Goal: Contribute content

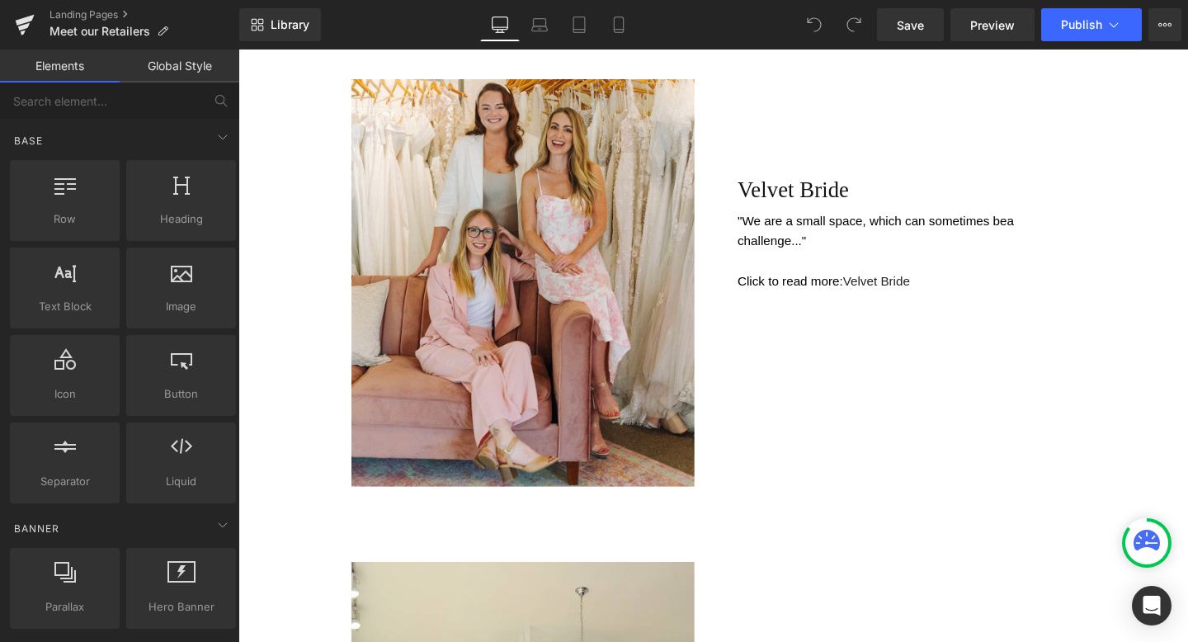
scroll to position [718, 0]
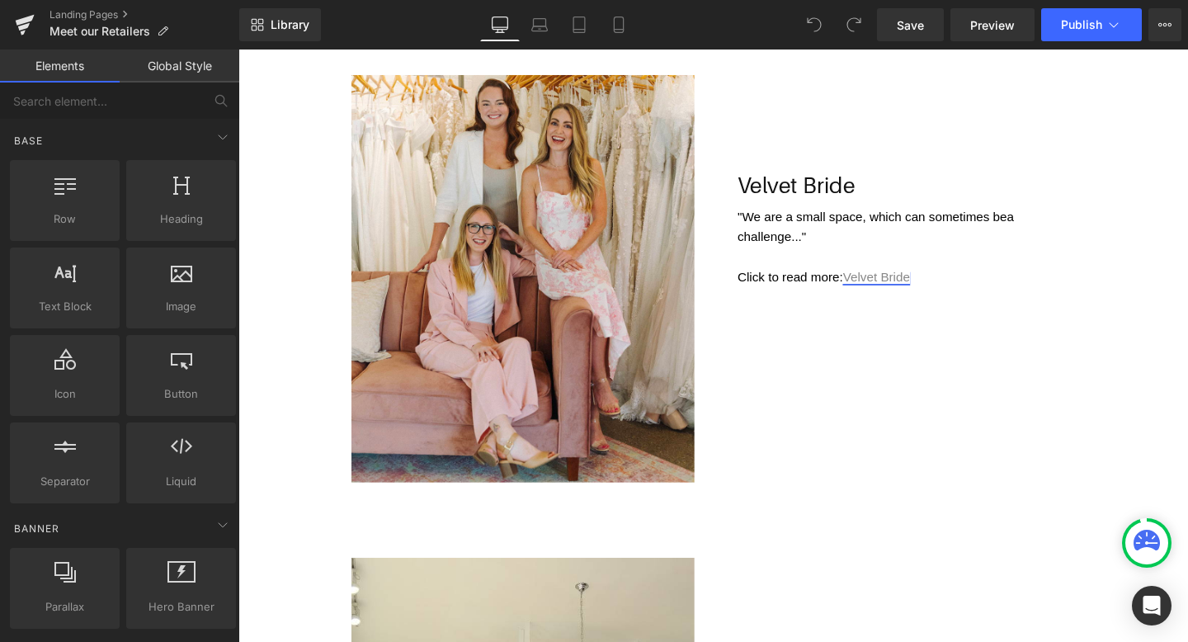
click at [922, 291] on link "Velvet Bride" at bounding box center [909, 289] width 70 height 14
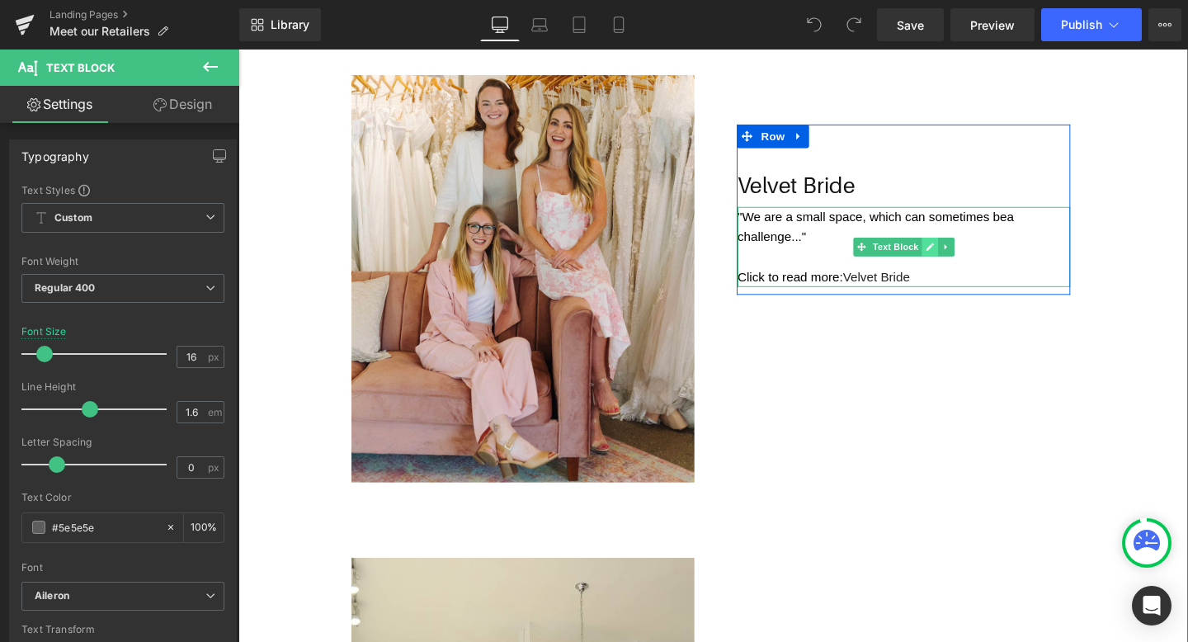
click at [972, 257] on link at bounding box center [965, 258] width 17 height 20
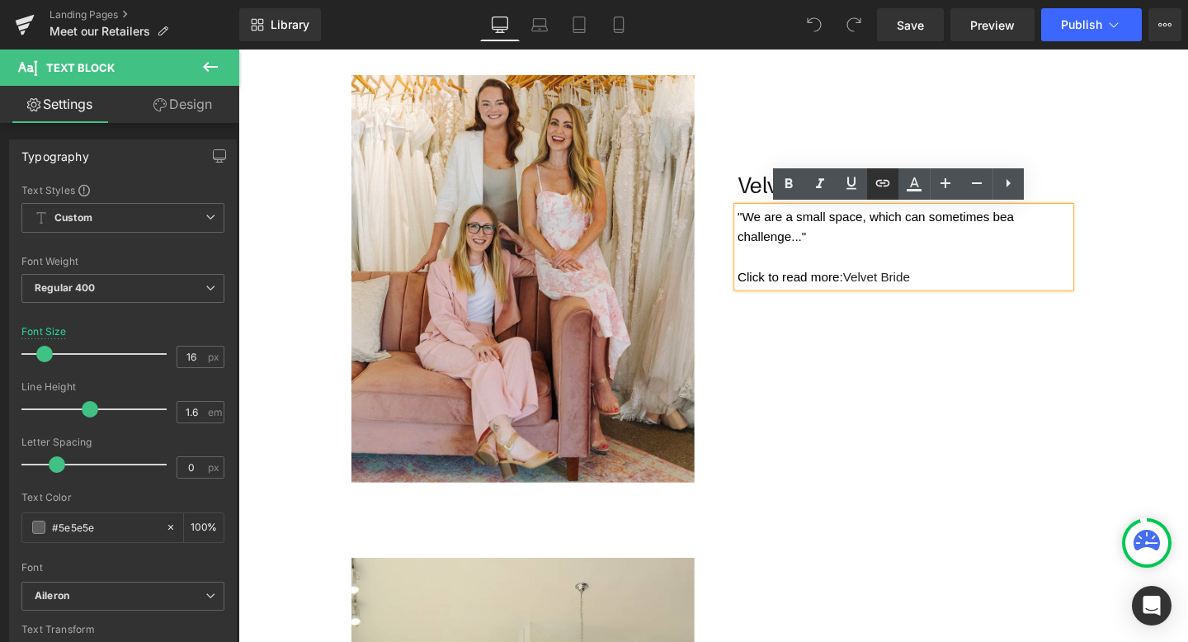
click at [881, 188] on icon at bounding box center [883, 183] width 20 height 20
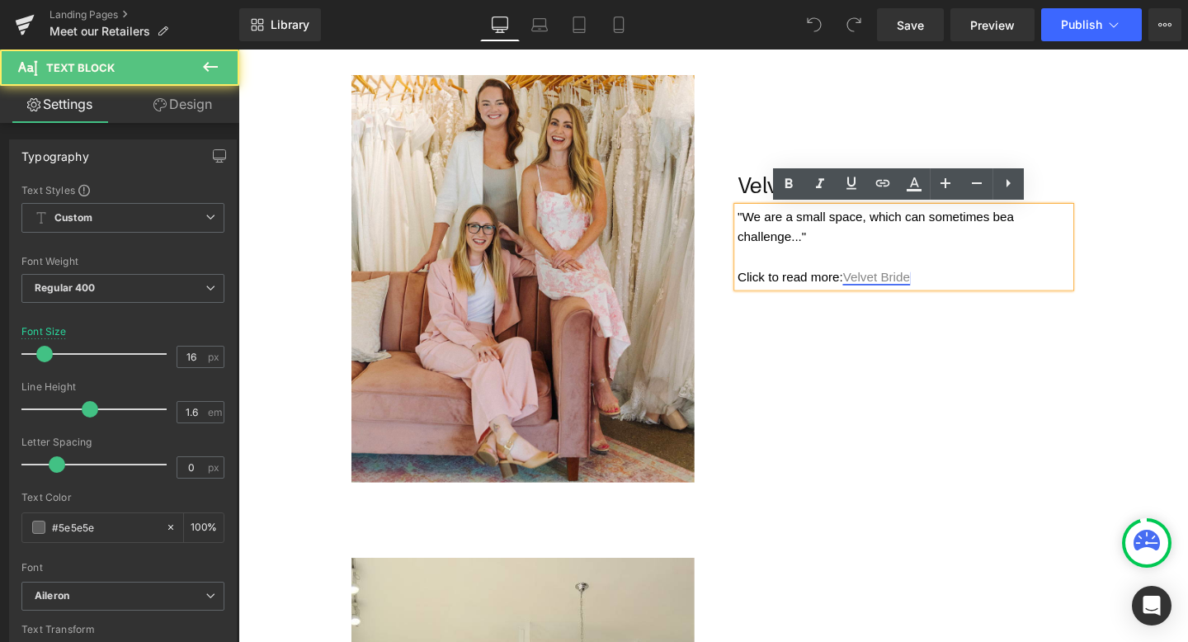
click at [931, 289] on link "Velvet Bride" at bounding box center [909, 289] width 70 height 14
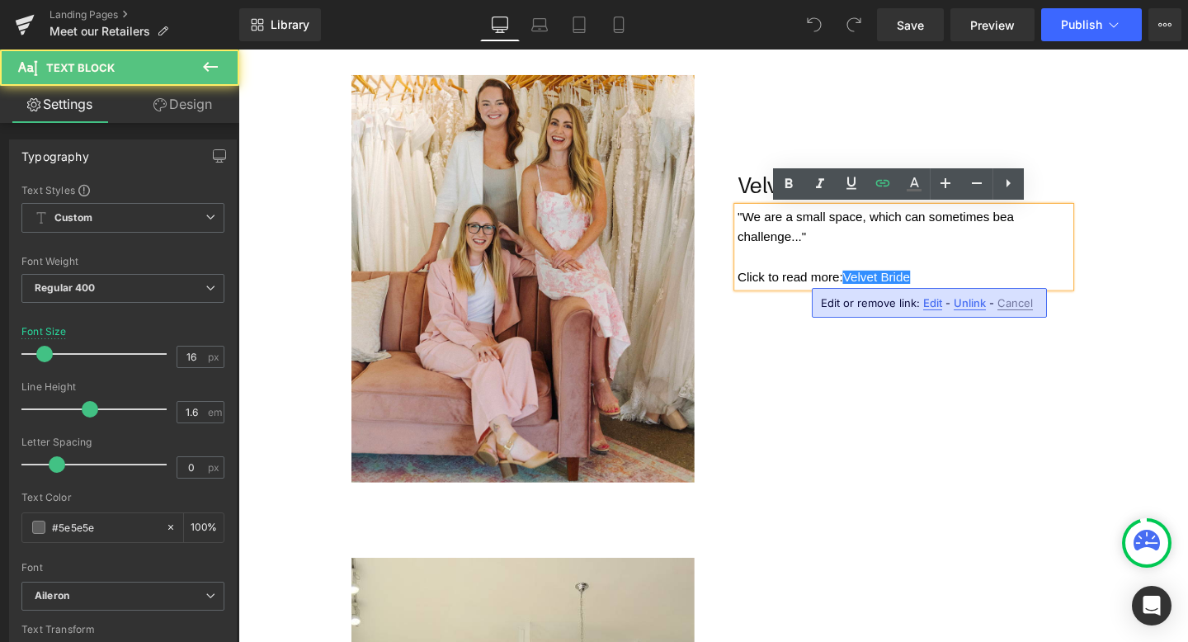
click at [931, 298] on span "Edit" at bounding box center [932, 303] width 19 height 14
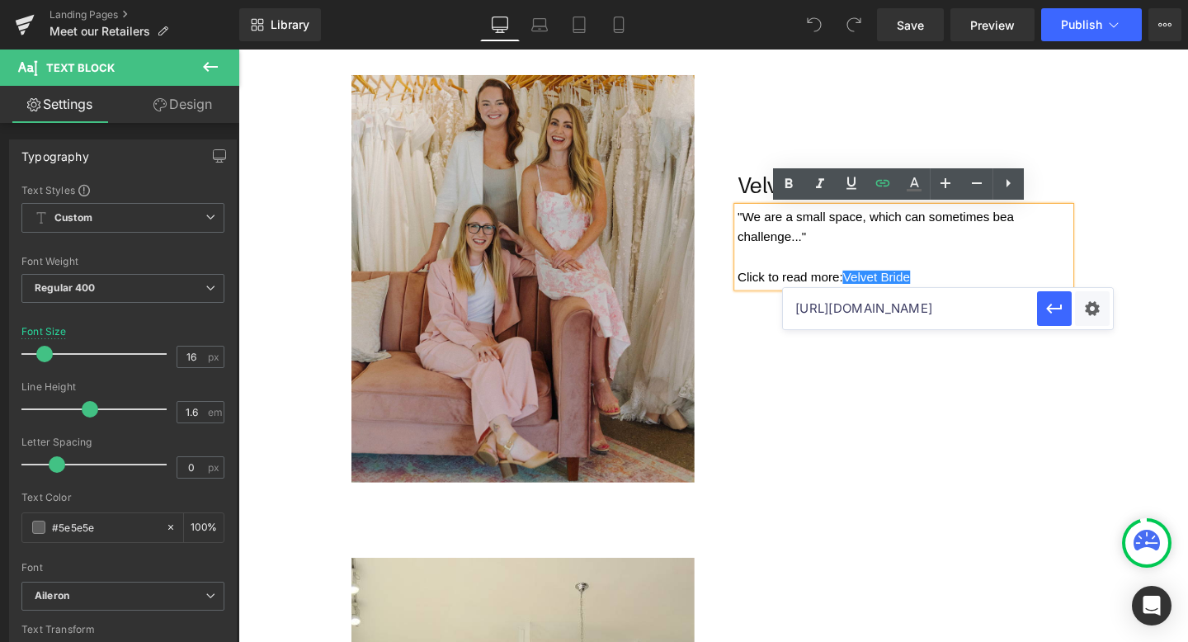
drag, startPoint x: 1222, startPoint y: 364, endPoint x: 715, endPoint y: 322, distance: 508.3
type input "https"
drag, startPoint x: 1146, startPoint y: 356, endPoint x: 710, endPoint y: 304, distance: 439.6
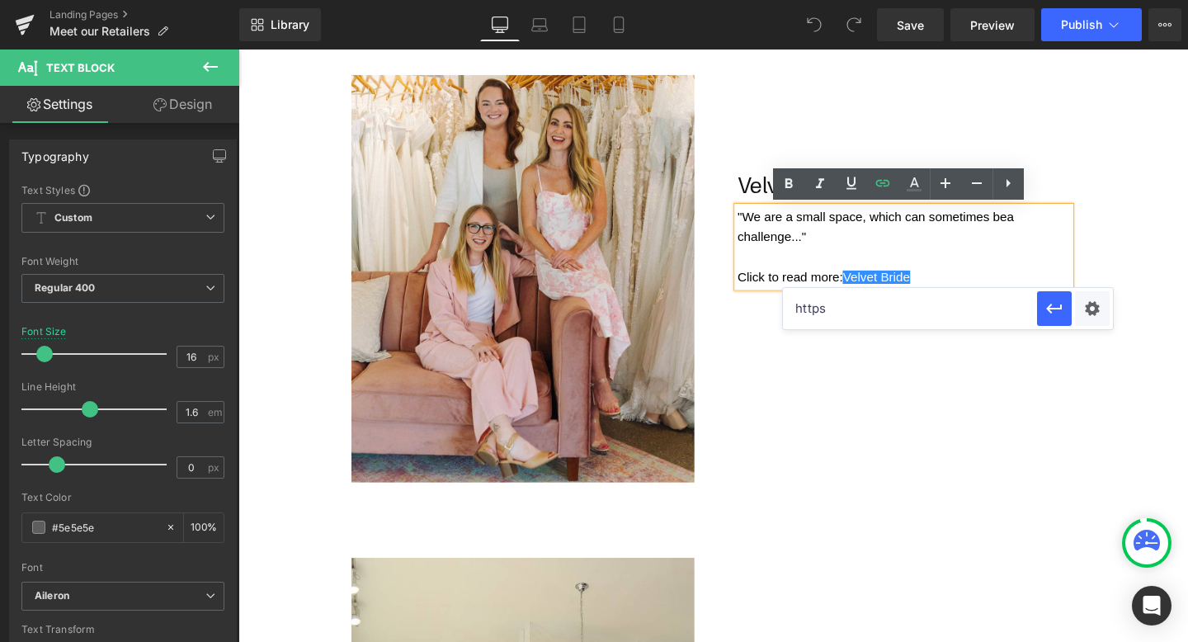
drag, startPoint x: 1077, startPoint y: 364, endPoint x: 796, endPoint y: 328, distance: 282.7
click at [933, 32] on link "Save" at bounding box center [910, 24] width 67 height 33
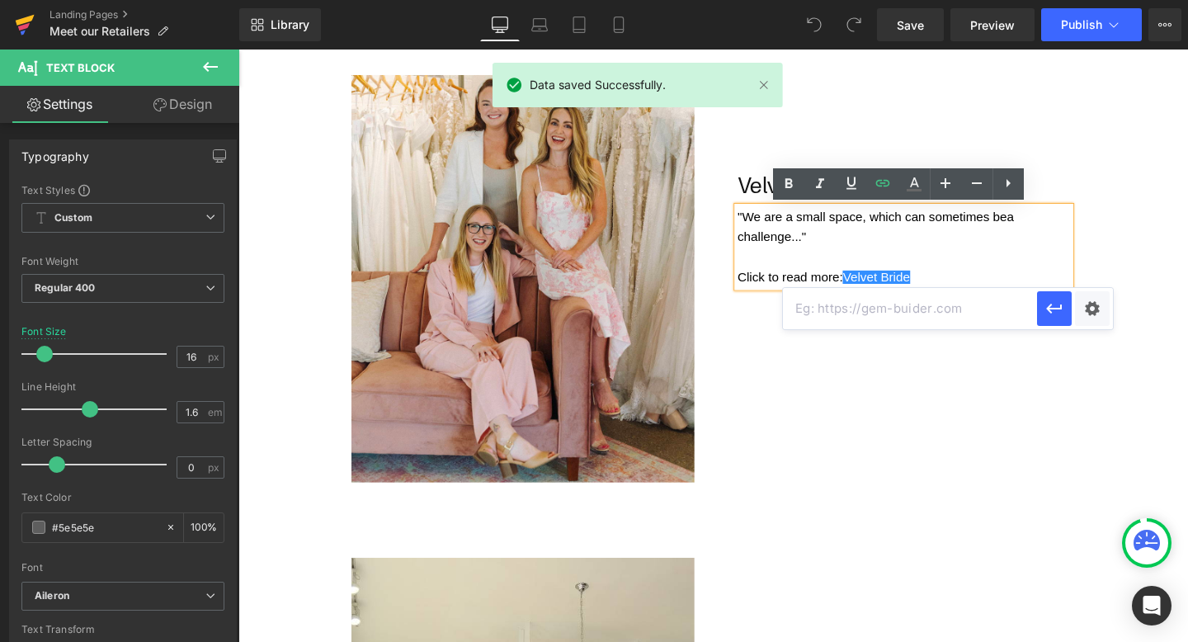
click at [22, 15] on icon at bounding box center [25, 24] width 20 height 41
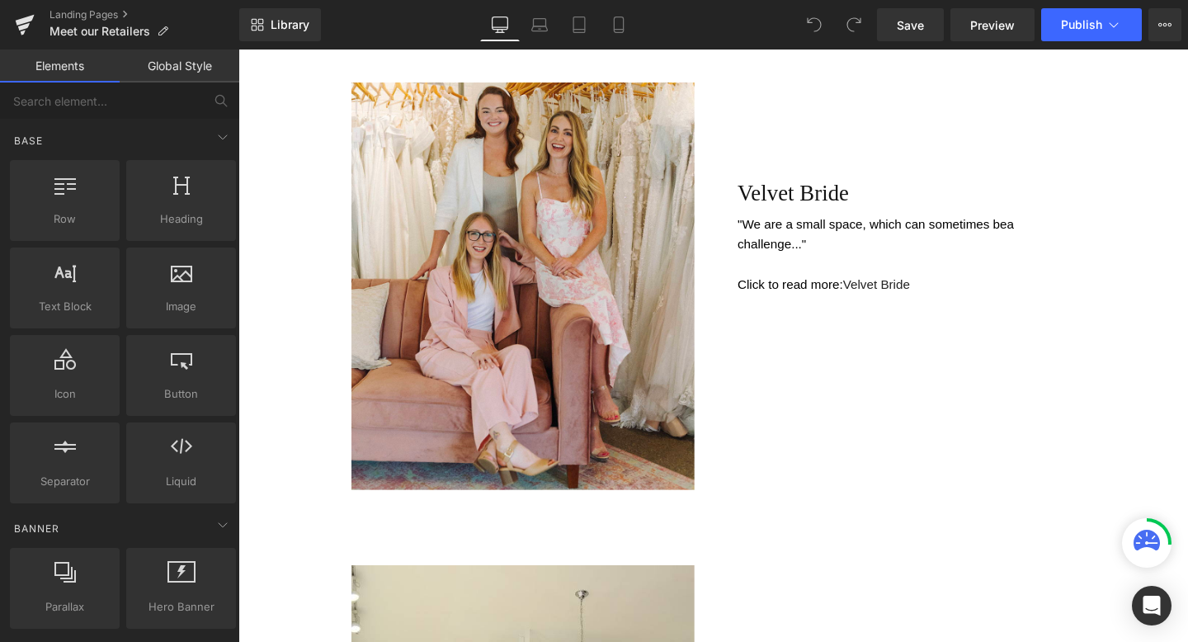
scroll to position [726, 0]
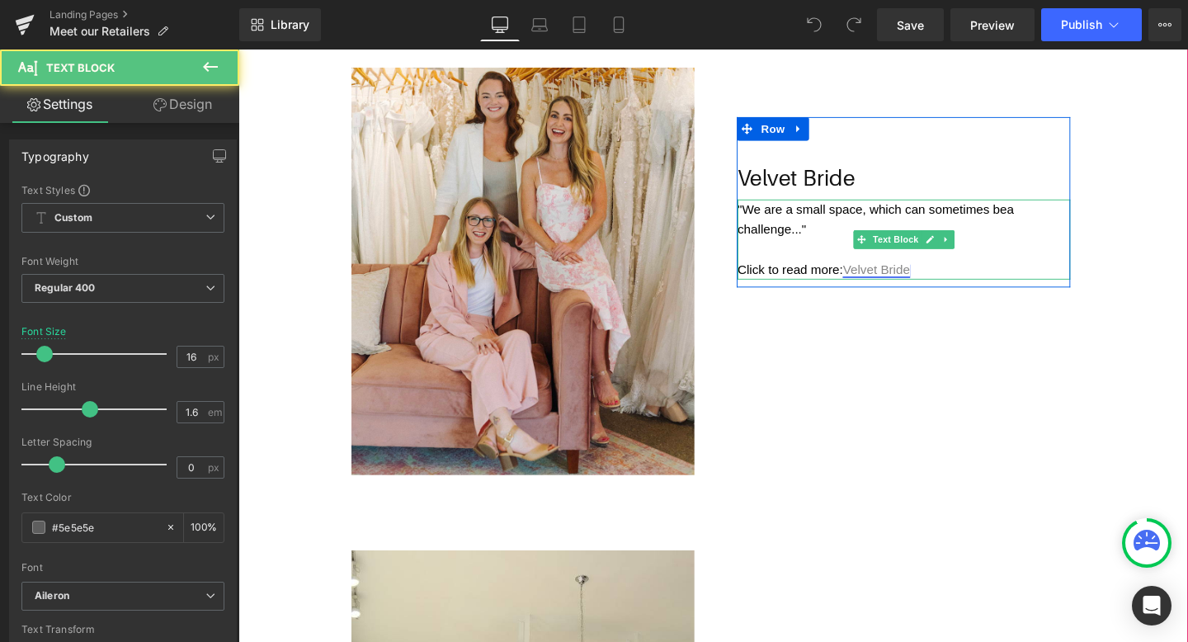
click at [926, 280] on link "Velvet Bride" at bounding box center [909, 281] width 70 height 14
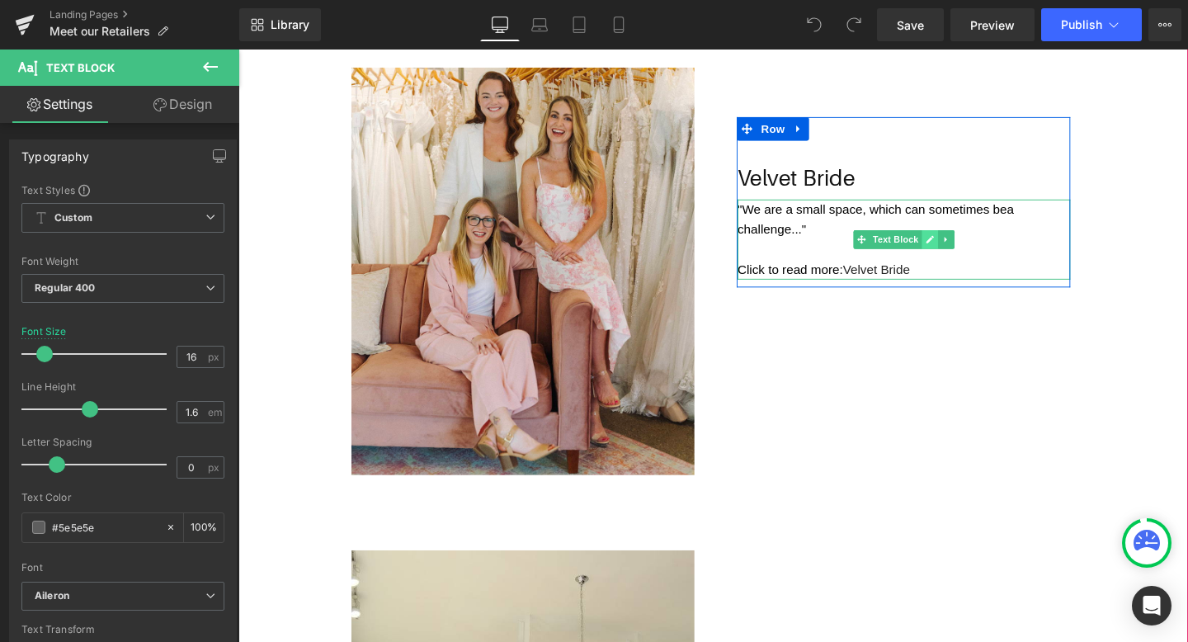
click at [964, 251] on icon at bounding box center [965, 249] width 8 height 8
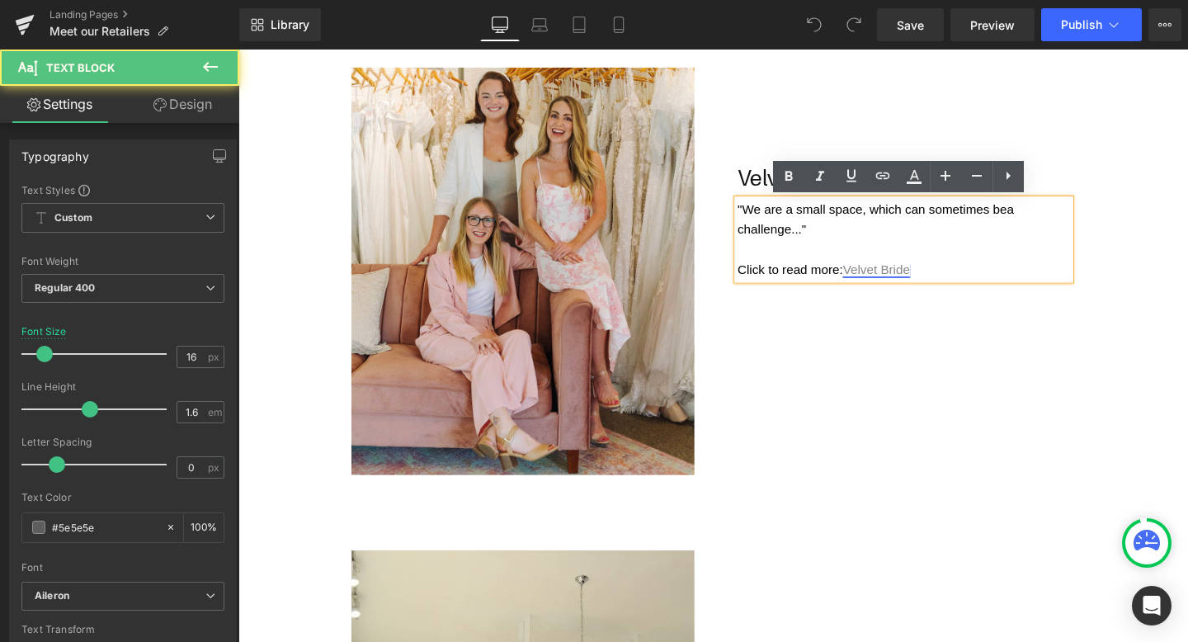
click at [942, 274] on link "Velvet Bride" at bounding box center [909, 281] width 70 height 14
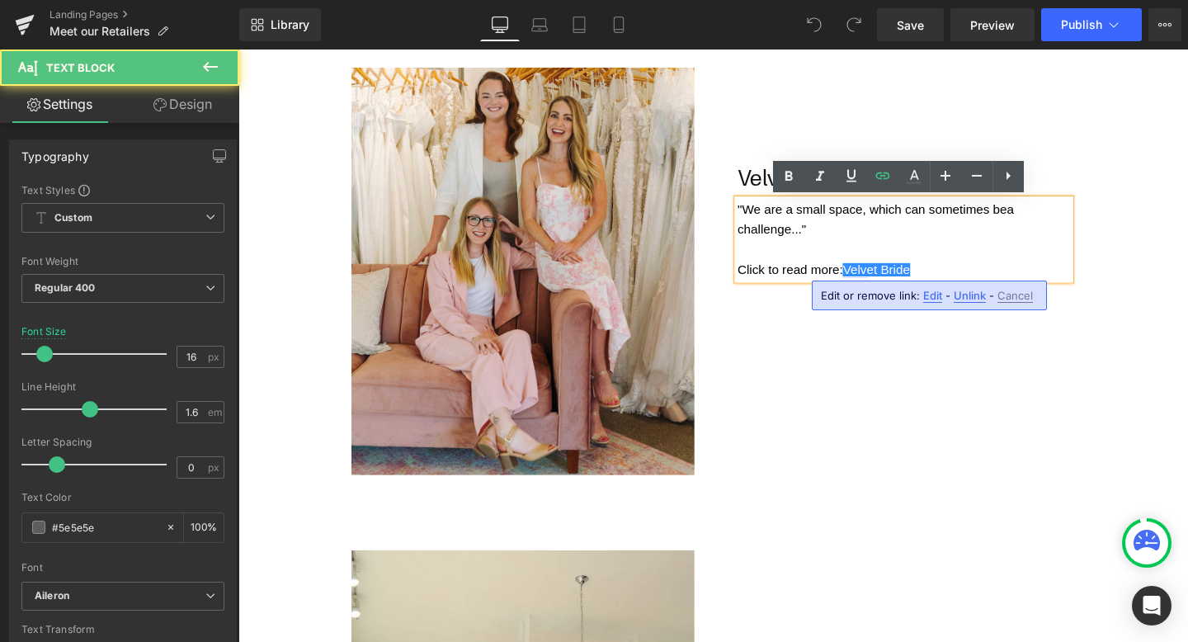
click at [922, 287] on div "Edit or remove link: Edit - Unlink - Cancel" at bounding box center [929, 296] width 235 height 30
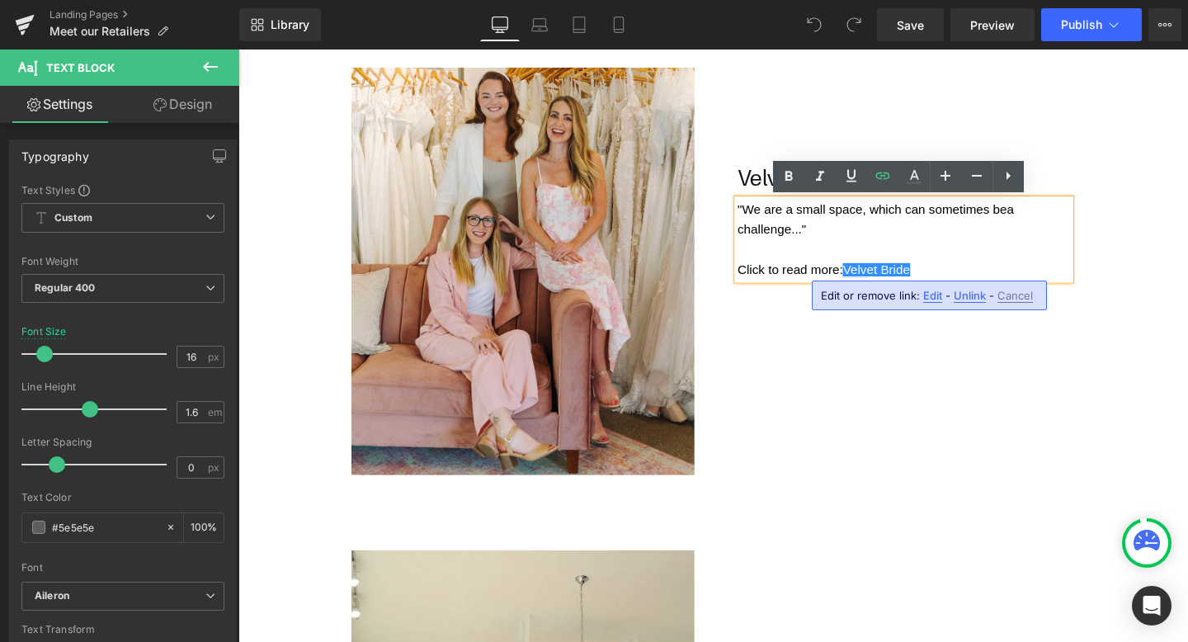
click at [941, 298] on div "Edit or remove link: Edit - Unlink - Cancel" at bounding box center [929, 296] width 235 height 30
click at [934, 297] on span "Edit" at bounding box center [932, 296] width 19 height 14
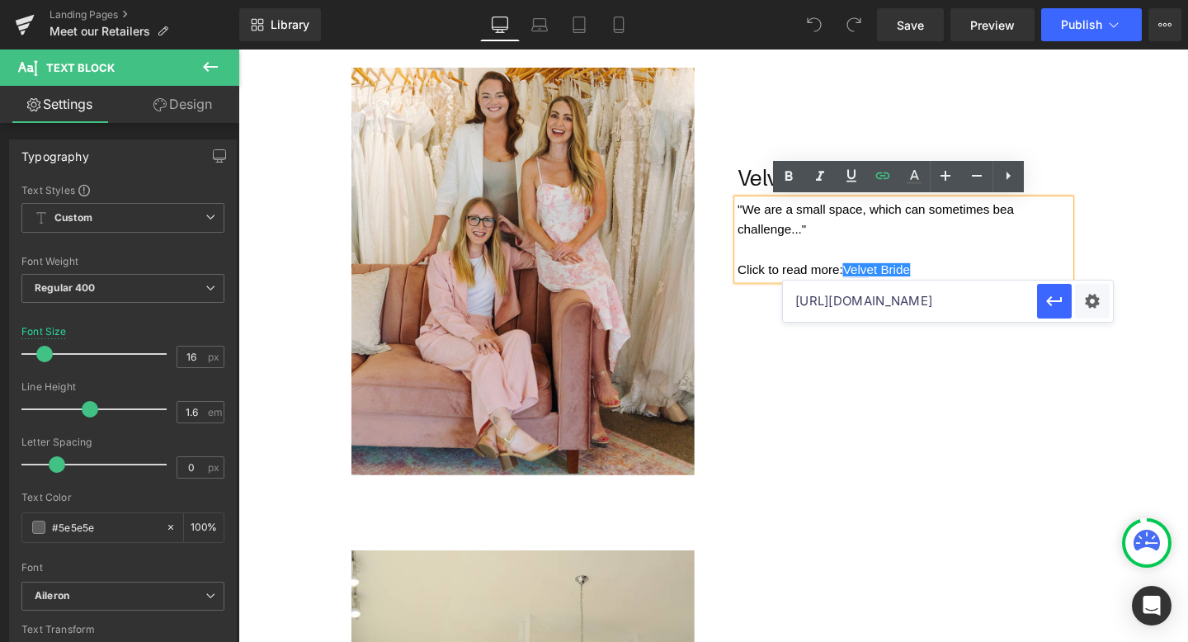
drag, startPoint x: 1240, startPoint y: 356, endPoint x: 779, endPoint y: 320, distance: 462.6
paste input "antoniogual.com/blogs/news/retailer-feature-velvet-bride"
type input "https://antoniogual.com/blogs/news/retailer-feature-velvet-bride"
click at [1055, 301] on icon "button" at bounding box center [1054, 301] width 20 height 20
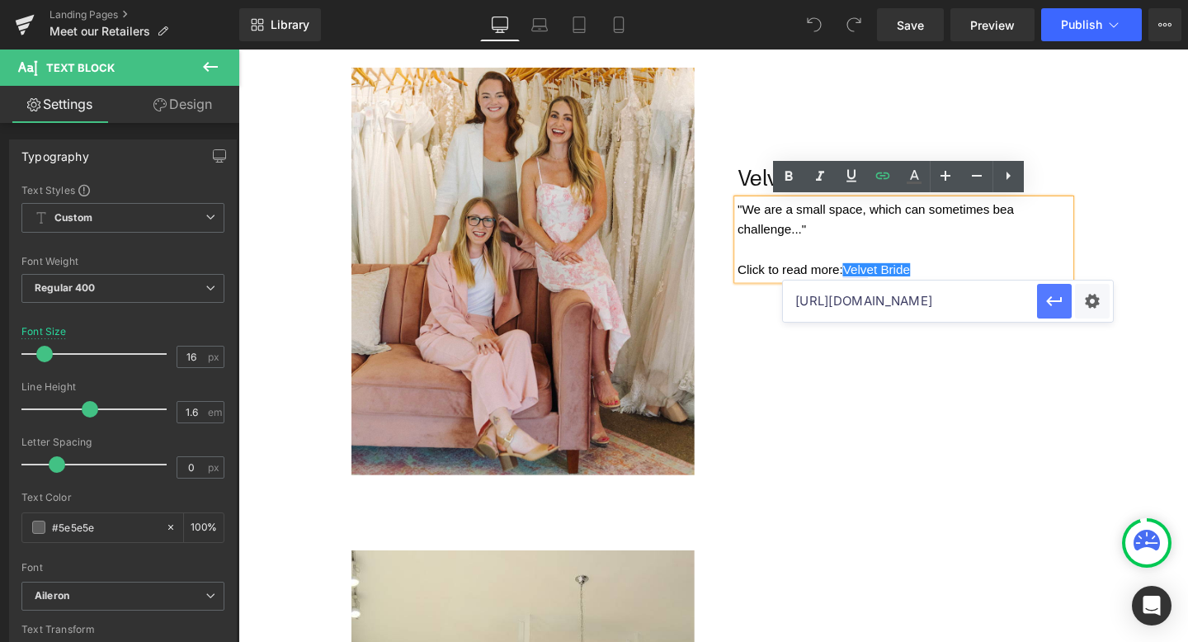
scroll to position [0, 0]
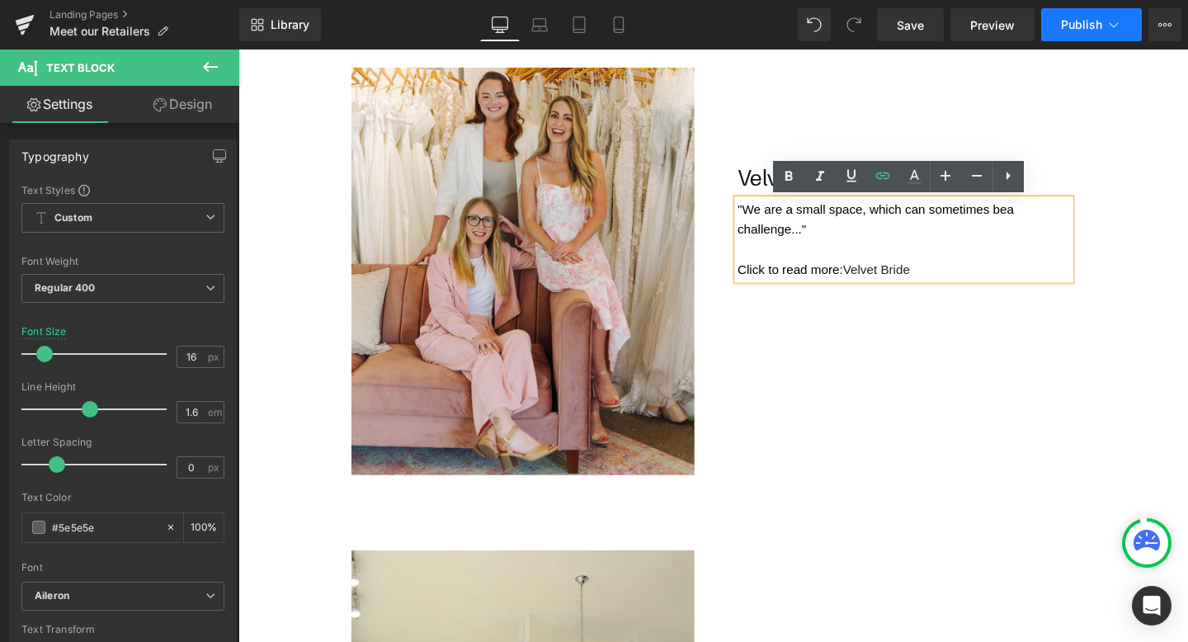
click at [1080, 30] on span "Publish" at bounding box center [1081, 24] width 41 height 13
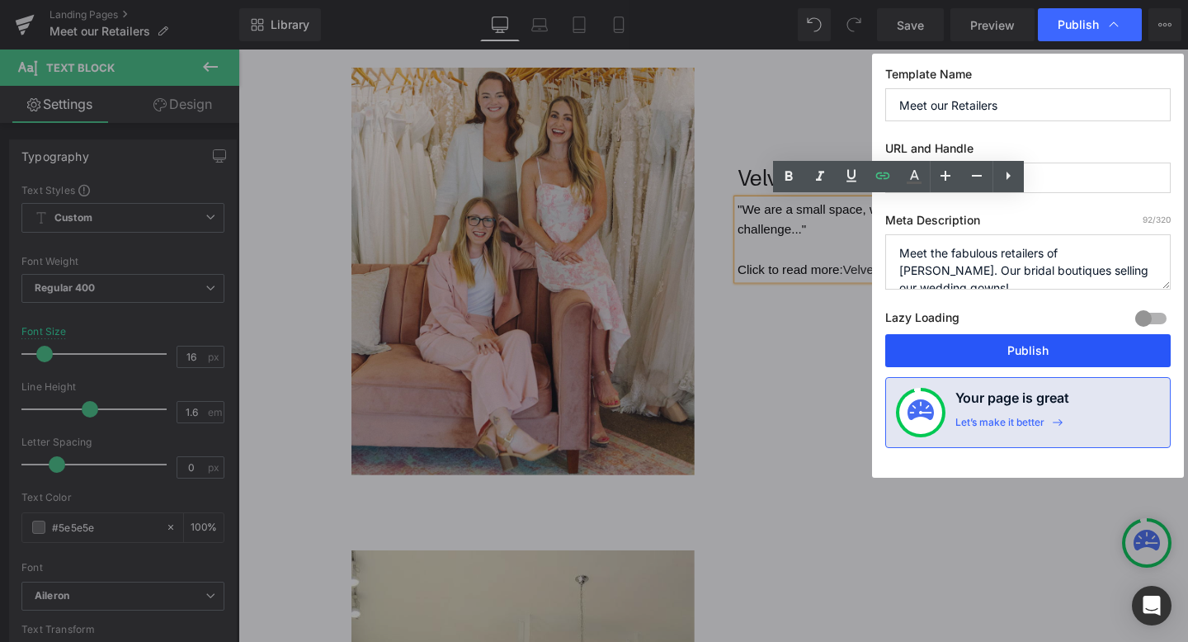
click at [1039, 338] on button "Publish" at bounding box center [1027, 350] width 285 height 33
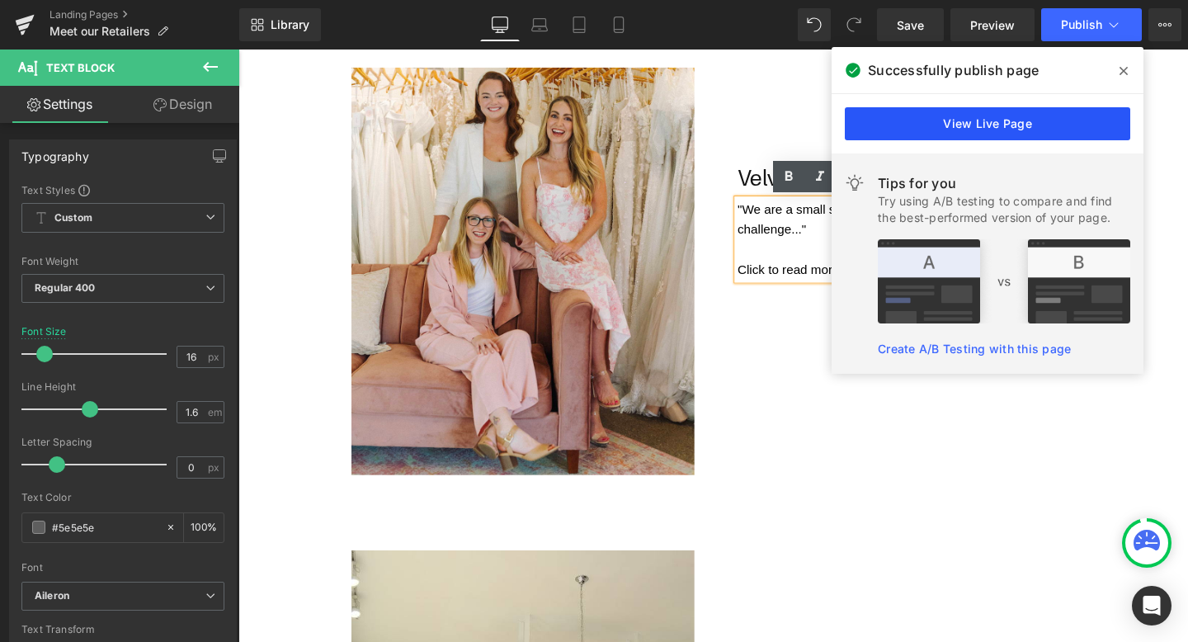
click at [1022, 128] on link "View Live Page" at bounding box center [987, 123] width 285 height 33
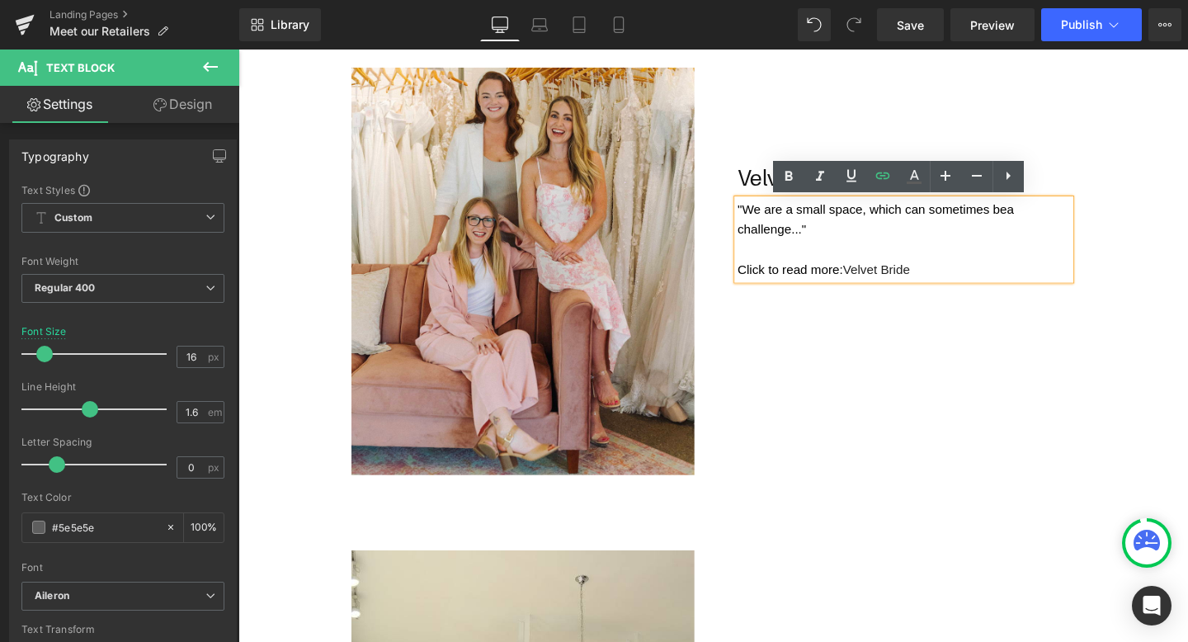
click at [831, 379] on div "Image Velvet Bride Text Block "We are a small space, which can sometimes be a c…" at bounding box center [737, 251] width 965 height 507
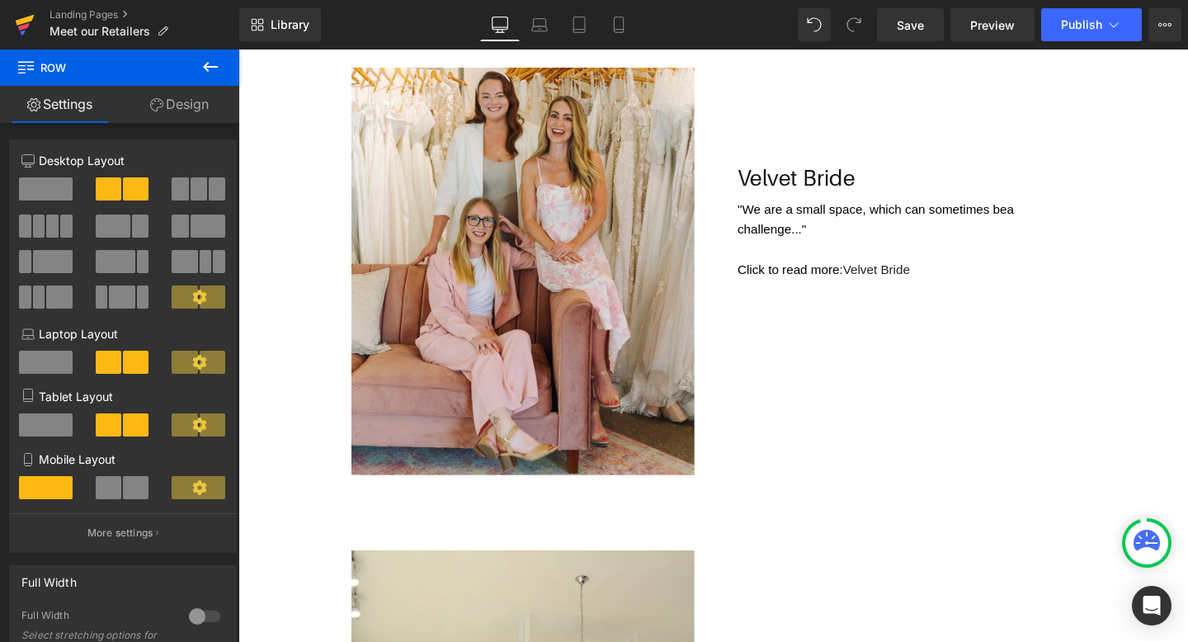
click at [14, 29] on link at bounding box center [25, 25] width 50 height 50
